Goal: Find contact information: Find contact information

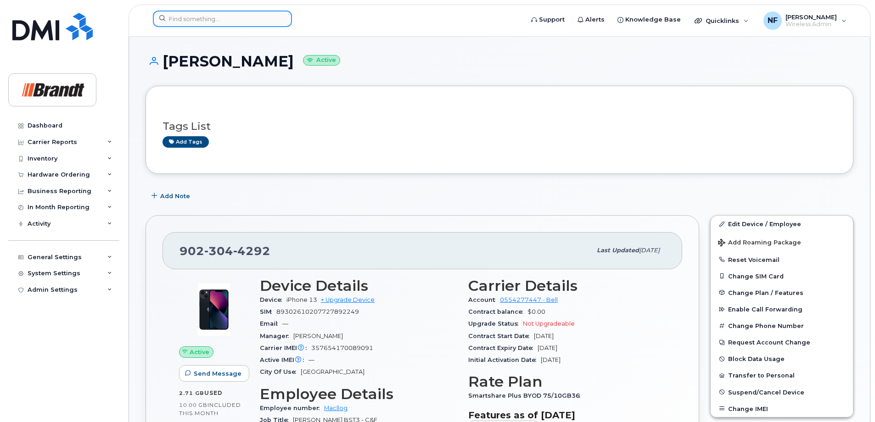
click at [260, 22] on input at bounding box center [222, 19] width 139 height 17
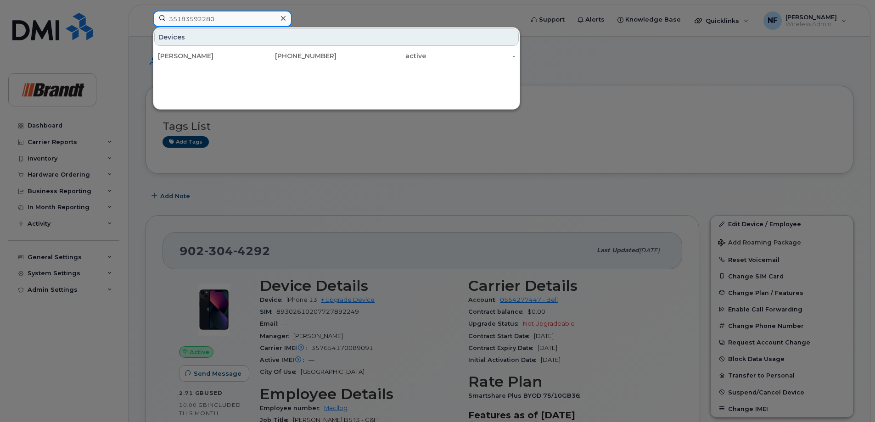
type input "35183592280"
click at [245, 58] on div "[PERSON_NAME]" at bounding box center [203, 55] width 90 height 9
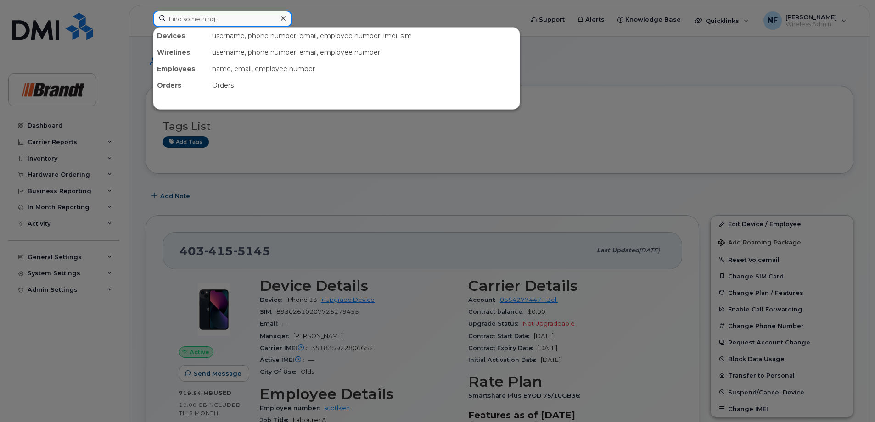
click at [231, 23] on input at bounding box center [222, 19] width 139 height 17
type input "h"
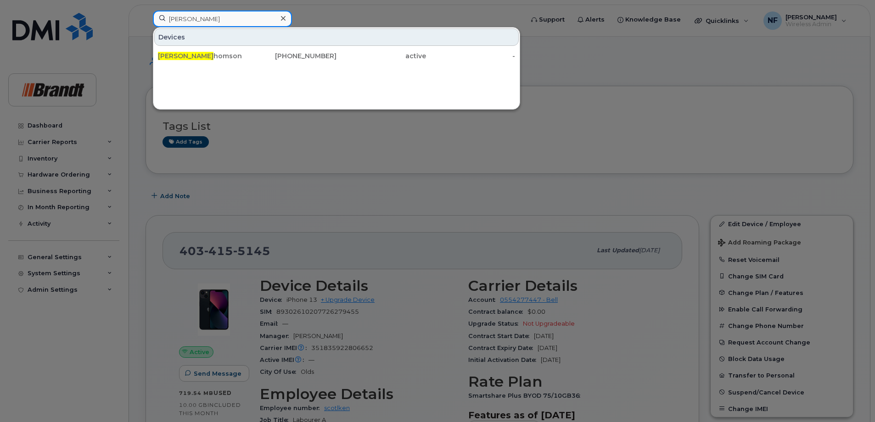
type input "greg t"
click at [282, 18] on icon at bounding box center [283, 18] width 5 height 5
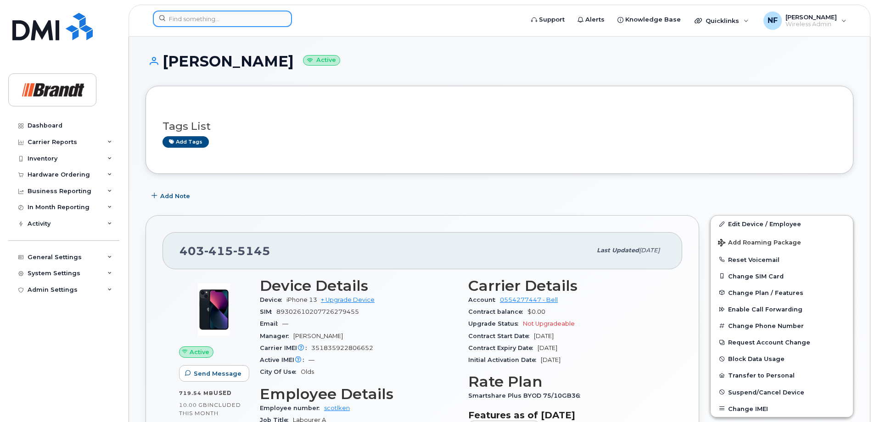
click at [240, 23] on input at bounding box center [222, 19] width 139 height 17
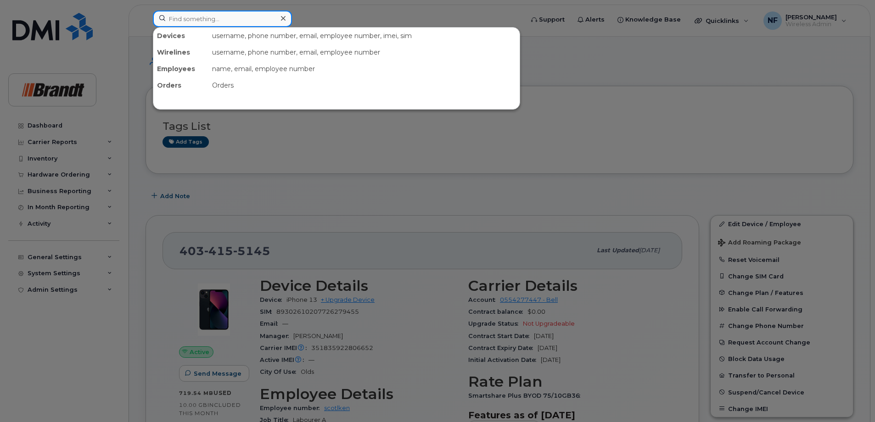
paste input "4035423491"
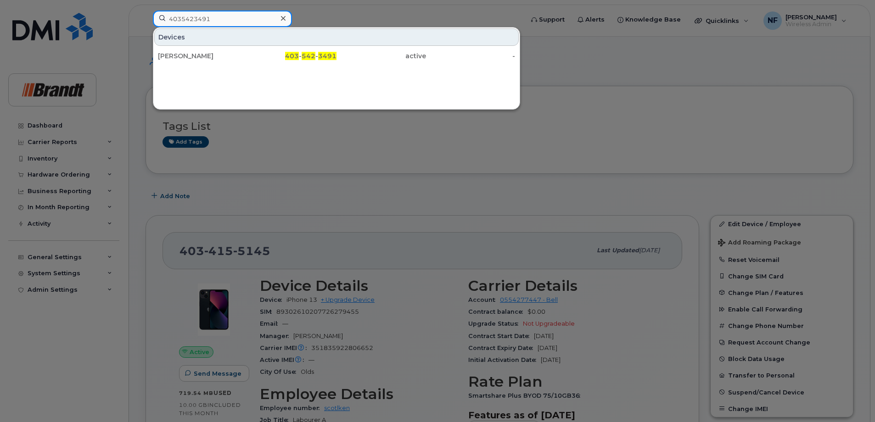
type input "4035423491"
click at [247, 54] on link "Gregory Tatro 403 - 542 - 3491 active -" at bounding box center [336, 56] width 365 height 17
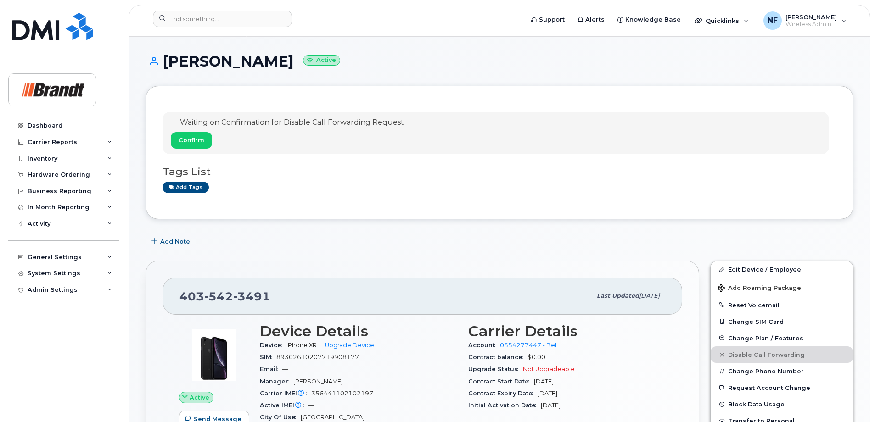
click at [233, 295] on span "542" at bounding box center [251, 297] width 37 height 14
copy span "403 542 3491"
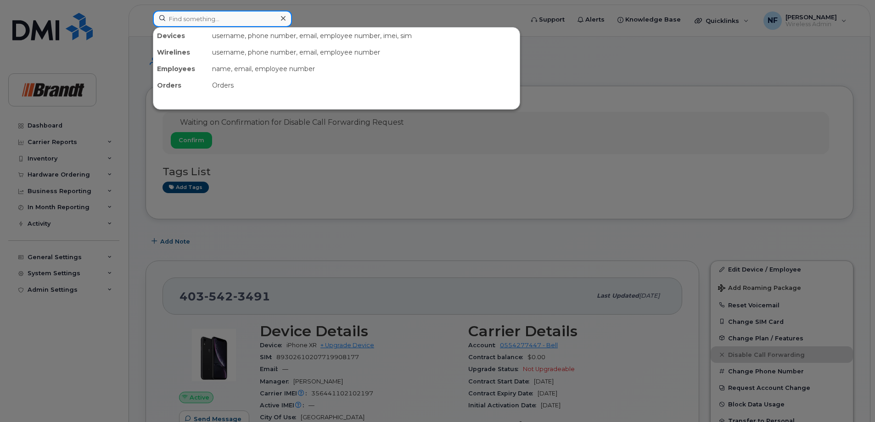
click at [263, 20] on input at bounding box center [222, 19] width 139 height 17
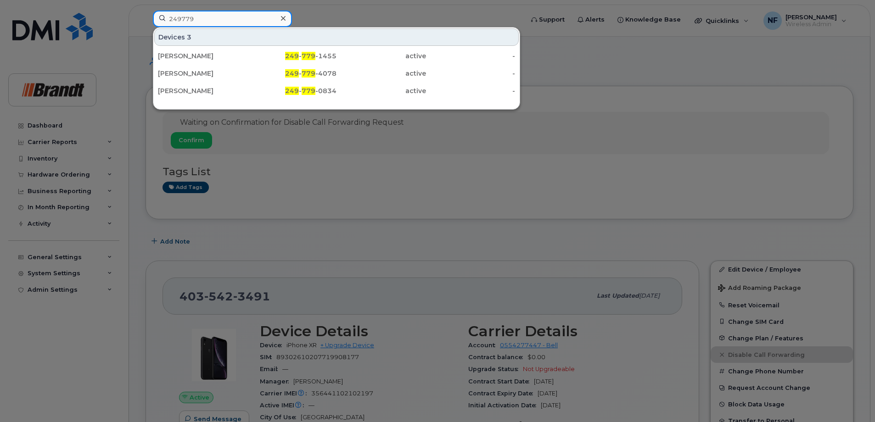
type input "249779"
click at [281, 13] on div at bounding box center [282, 18] width 13 height 13
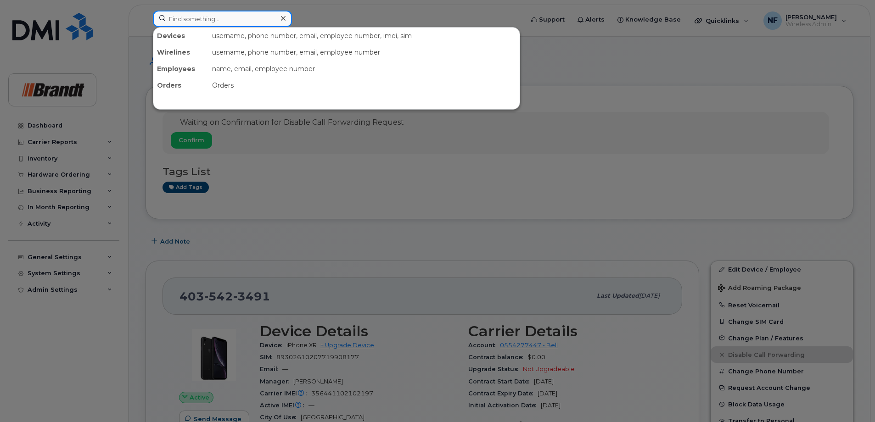
click at [281, 14] on div at bounding box center [222, 19] width 139 height 17
click at [281, 16] on icon at bounding box center [283, 18] width 5 height 7
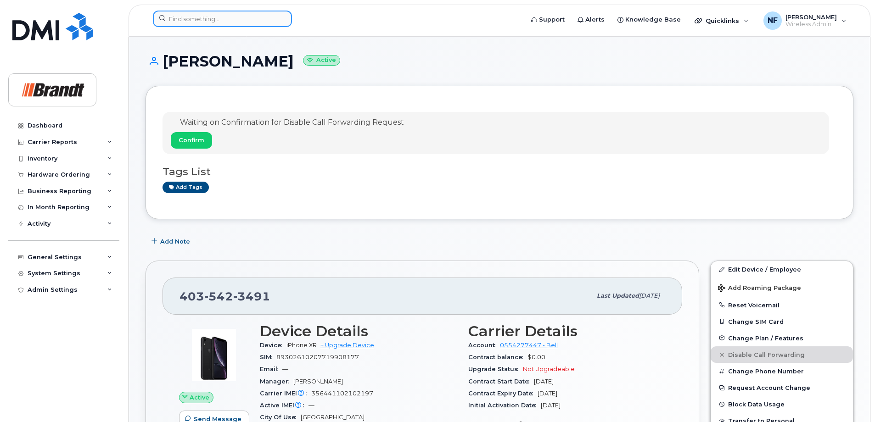
click at [245, 26] on input at bounding box center [222, 19] width 139 height 17
paste input "3062039402"
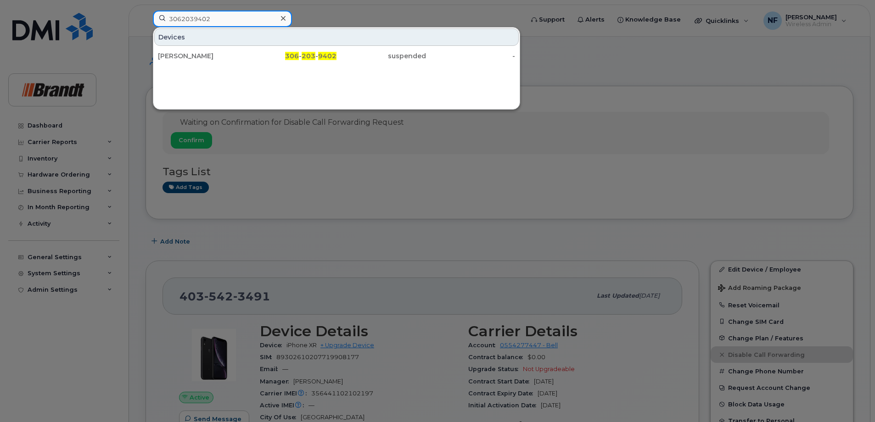
type input "3062039402"
click at [240, 59] on div "[PERSON_NAME]" at bounding box center [203, 55] width 90 height 9
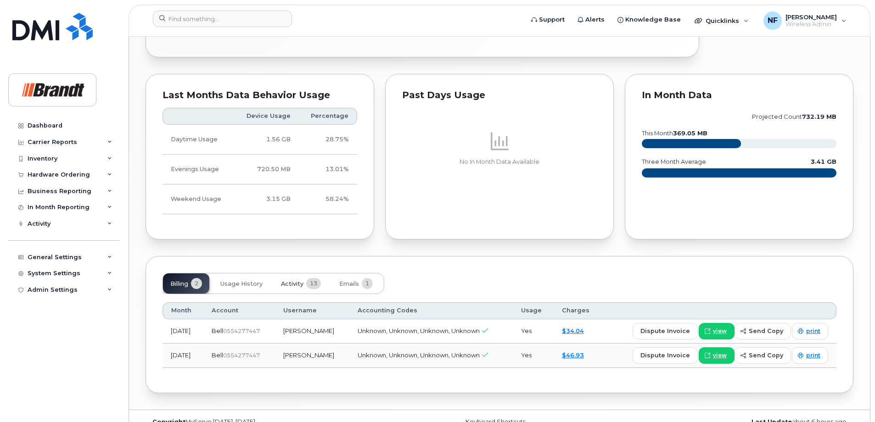
drag, startPoint x: 311, startPoint y: 277, endPoint x: 325, endPoint y: 267, distance: 17.5
click at [311, 277] on button "Activity 13" at bounding box center [301, 284] width 55 height 20
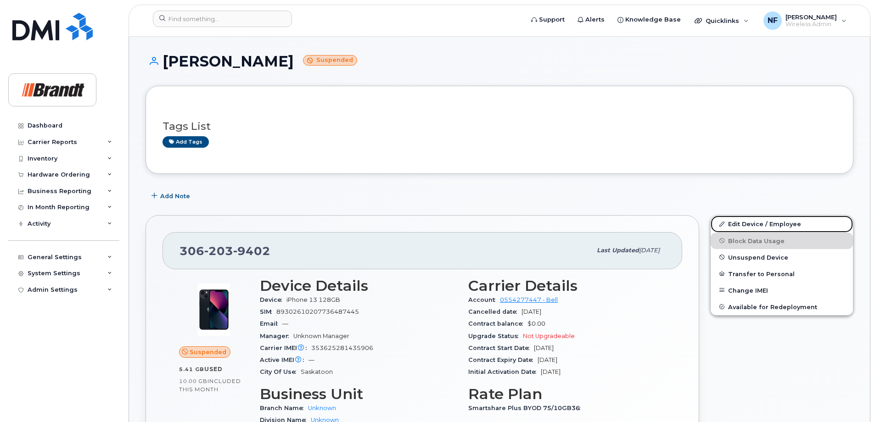
click at [766, 220] on link "Edit Device / Employee" at bounding box center [782, 224] width 142 height 17
click at [755, 256] on span "Unsuspend Device" at bounding box center [758, 257] width 60 height 7
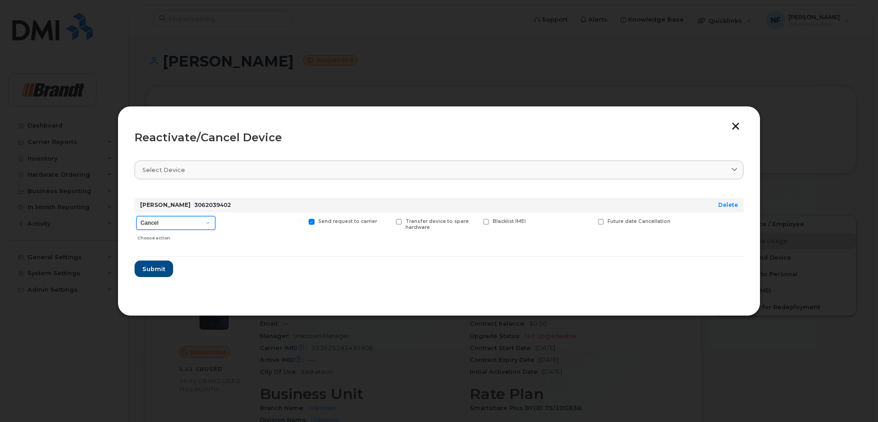
drag, startPoint x: 198, startPoint y: 216, endPoint x: 197, endPoint y: 230, distance: 14.7
click at [198, 216] on select "Cancel Suspend - Extend Suspension Reactivate" at bounding box center [175, 223] width 79 height 14
select select "[object Object]"
click at [136, 216] on select "Cancel Suspend - Extend Suspension Reactivate" at bounding box center [175, 223] width 79 height 14
click at [583, 217] on div "New Username" at bounding box center [566, 229] width 55 height 33
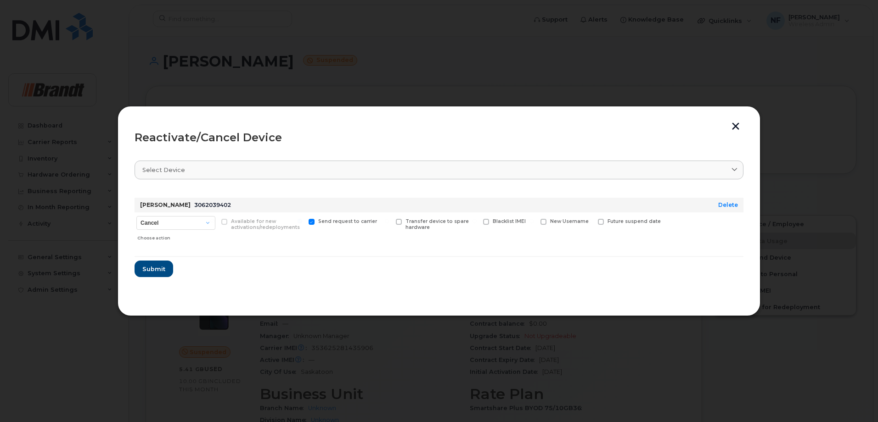
click at [573, 224] on span "New Username" at bounding box center [569, 222] width 39 height 6
click at [534, 224] on input "New Username" at bounding box center [531, 221] width 5 height 5
checkbox input "true"
click at [557, 235] on input "text" at bounding box center [565, 236] width 51 height 17
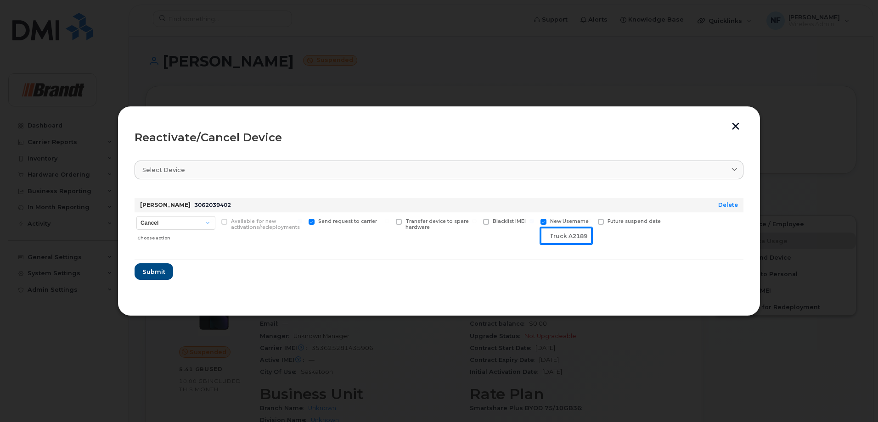
type input "Saskatoon AG Truck A21896"
click at [157, 271] on span "Submit" at bounding box center [153, 272] width 23 height 9
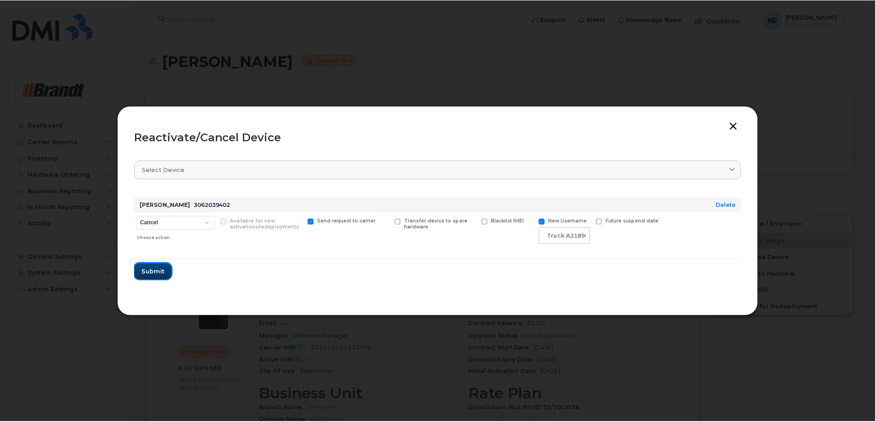
scroll to position [0, 0]
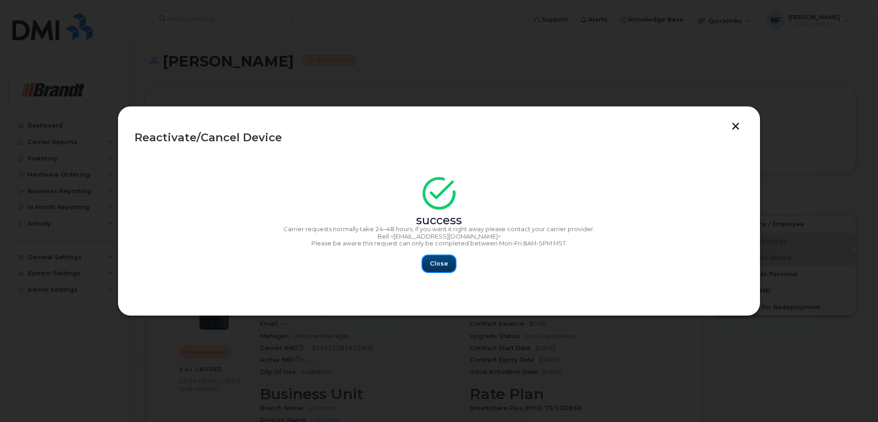
click at [437, 260] on span "Close" at bounding box center [439, 263] width 18 height 9
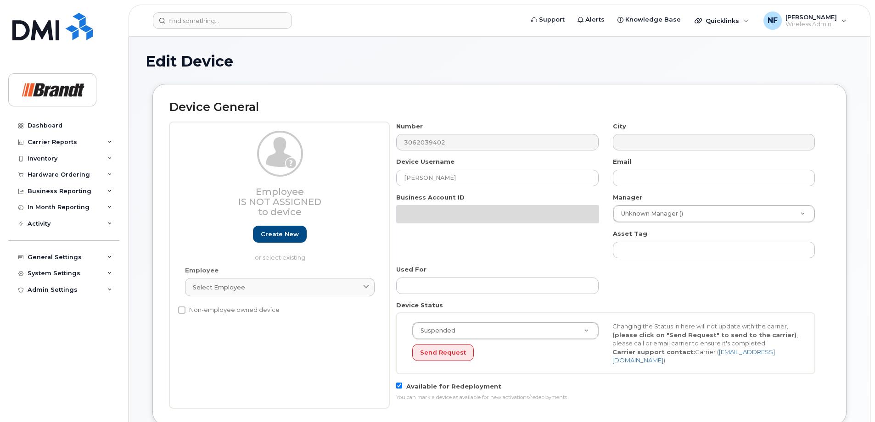
select select "33722384"
select select "34499151"
select select "35132258"
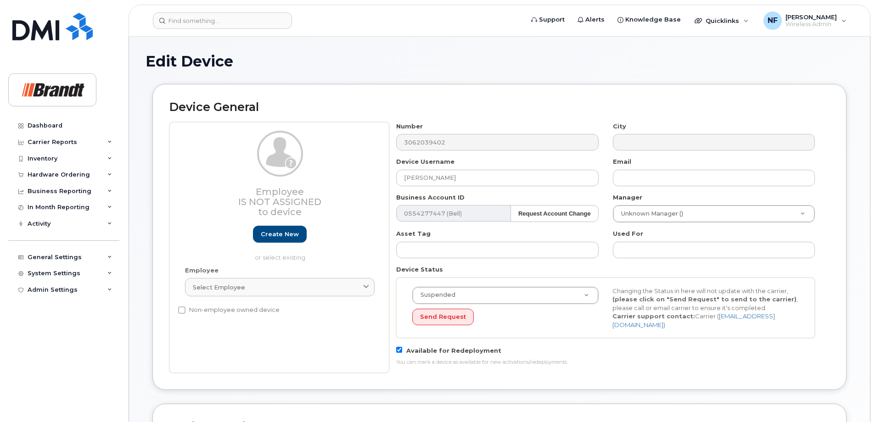
drag, startPoint x: 489, startPoint y: 200, endPoint x: 497, endPoint y: 199, distance: 7.8
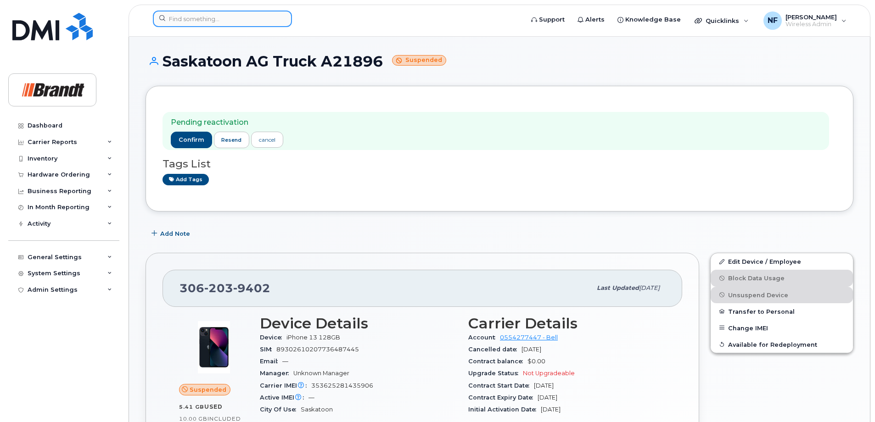
click at [212, 20] on input at bounding box center [222, 19] width 139 height 17
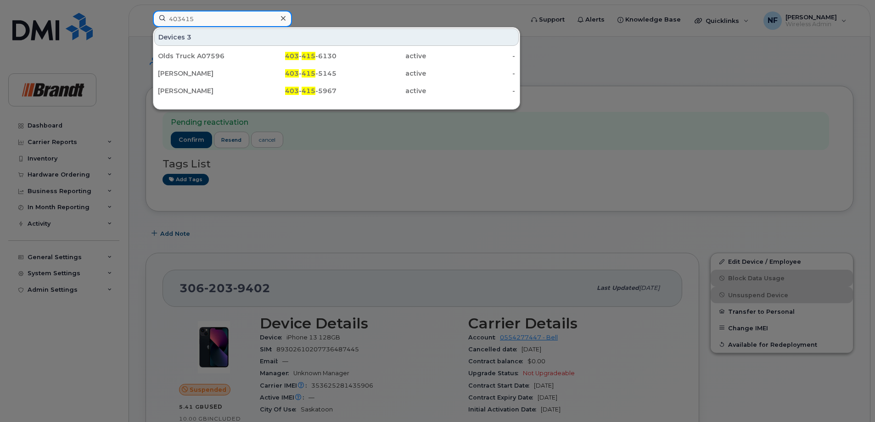
type input "403415"
click at [283, 15] on icon at bounding box center [283, 18] width 5 height 7
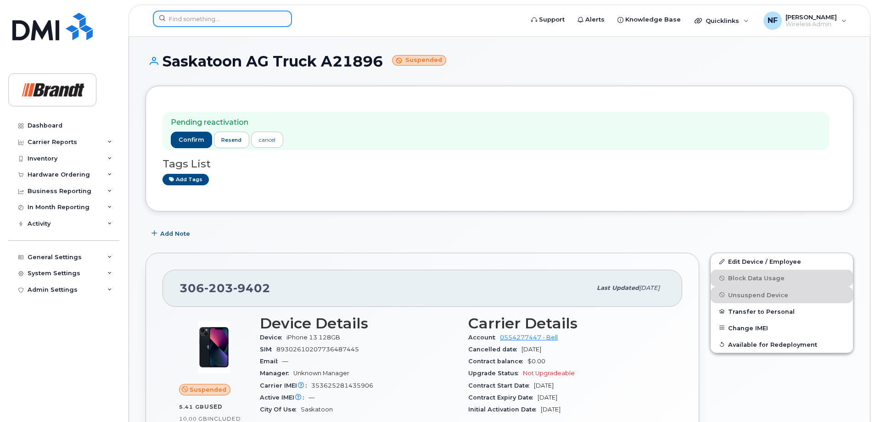
click at [263, 22] on input at bounding box center [222, 19] width 139 height 17
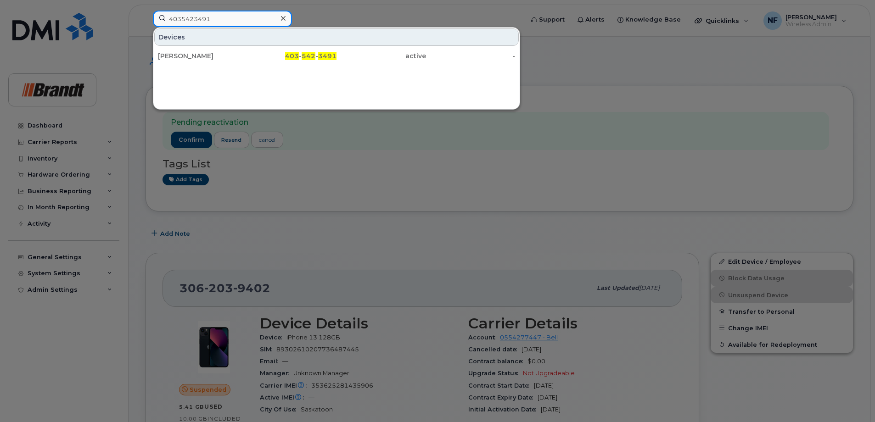
type input "4035423491"
click at [282, 17] on icon at bounding box center [283, 18] width 5 height 5
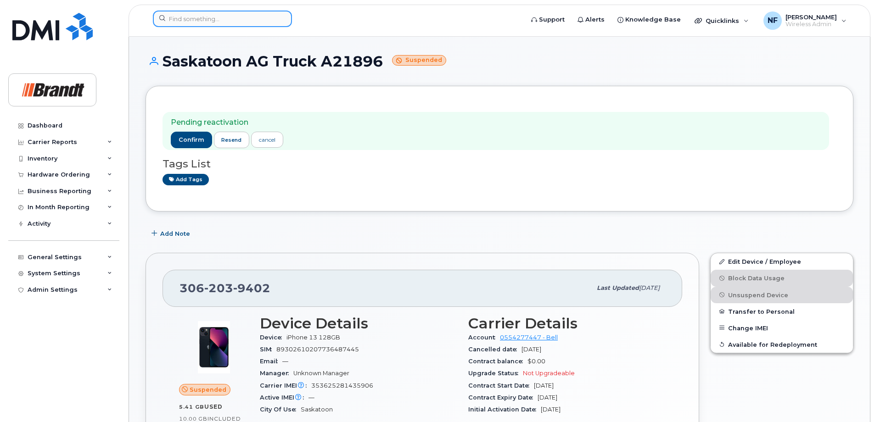
click at [280, 17] on div at bounding box center [222, 19] width 139 height 17
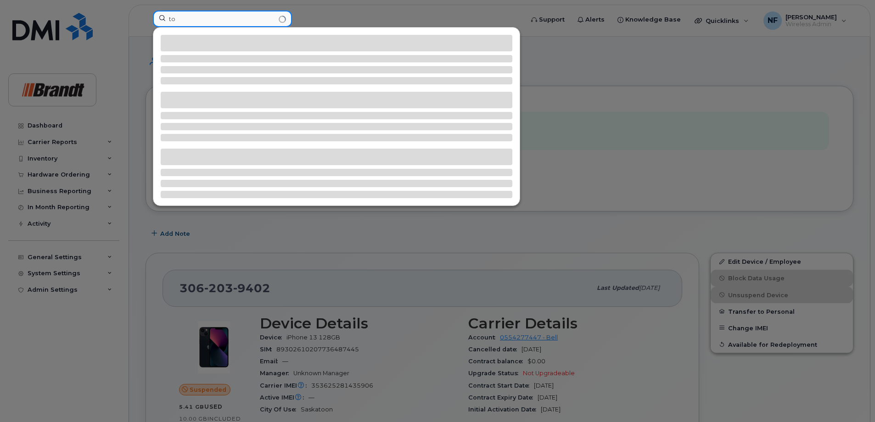
type input "t"
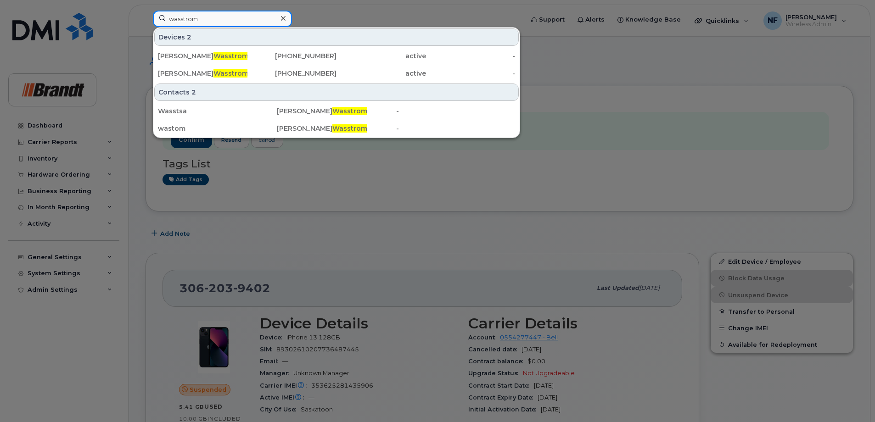
drag, startPoint x: 234, startPoint y: 20, endPoint x: 101, endPoint y: 28, distance: 132.5
click at [146, 28] on div "wasstrom Devices 2 Sam Wasstrom 778-267-2370 active - Thomas Wasstrom 250-305-8…" at bounding box center [335, 21] width 379 height 20
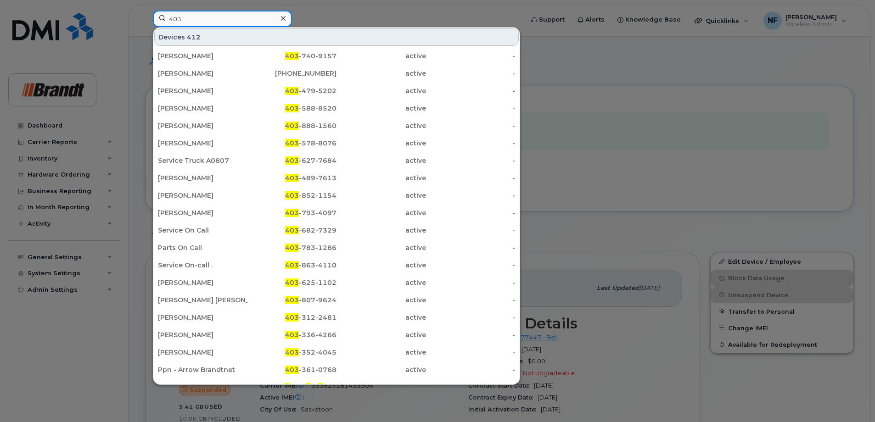
click at [202, 23] on input "403" at bounding box center [222, 19] width 139 height 17
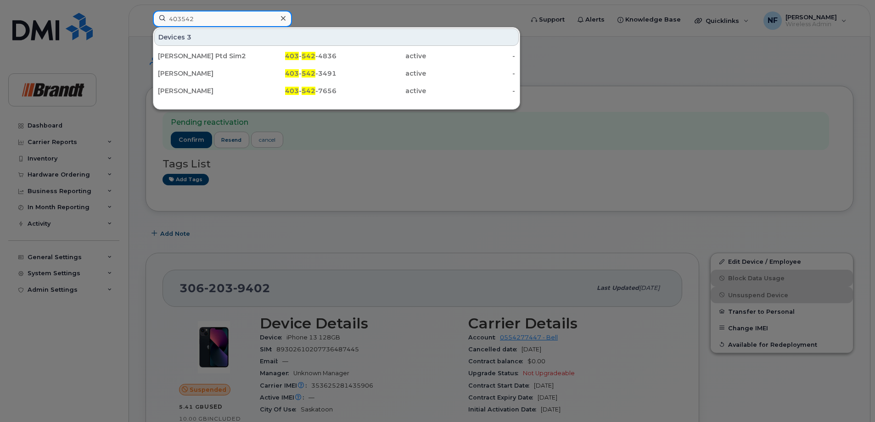
type input "403542"
click at [282, 18] on icon at bounding box center [283, 18] width 5 height 7
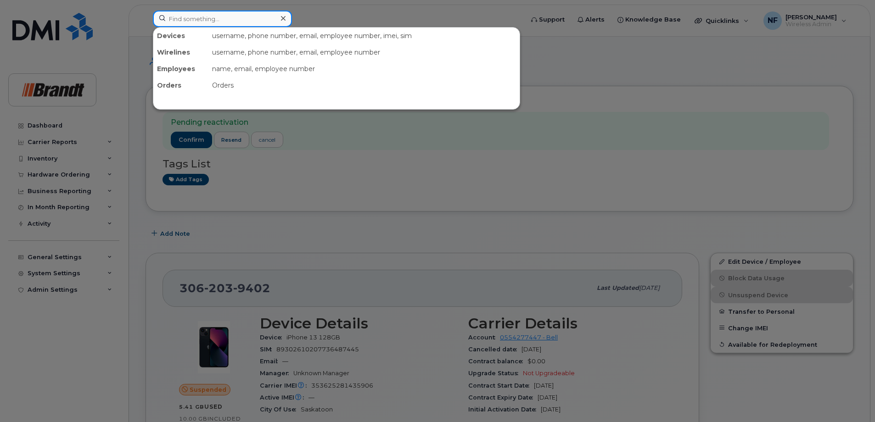
click at [282, 18] on div at bounding box center [222, 19] width 139 height 17
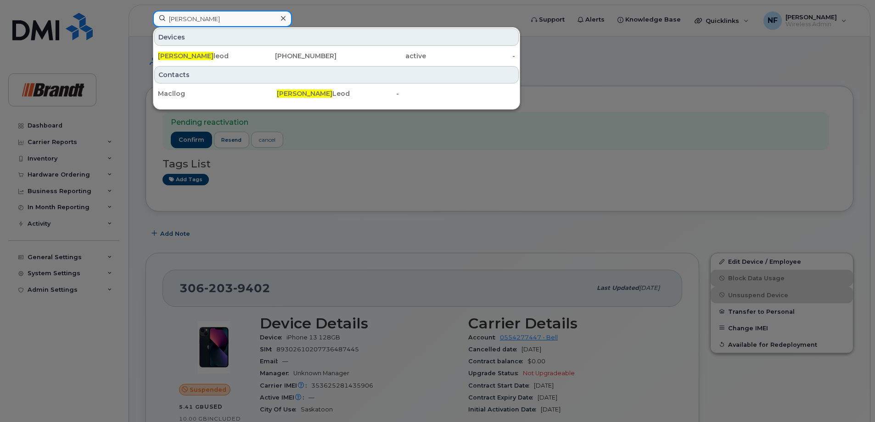
type input "logan mac"
click at [261, 46] on div "Devices Logan Mac leod 902-304-4292 active -" at bounding box center [336, 47] width 366 height 38
click at [288, 52] on div "902-304-4292" at bounding box center [292, 55] width 90 height 9
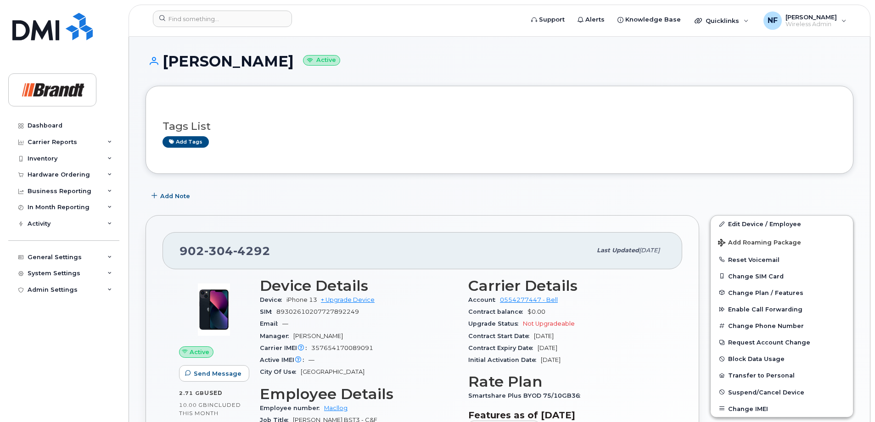
click at [247, 258] on div "[PHONE_NUMBER]" at bounding box center [386, 250] width 412 height 19
copy span "[PHONE_NUMBER]"
